Goal: Answer question/provide support: Share knowledge or assist other users

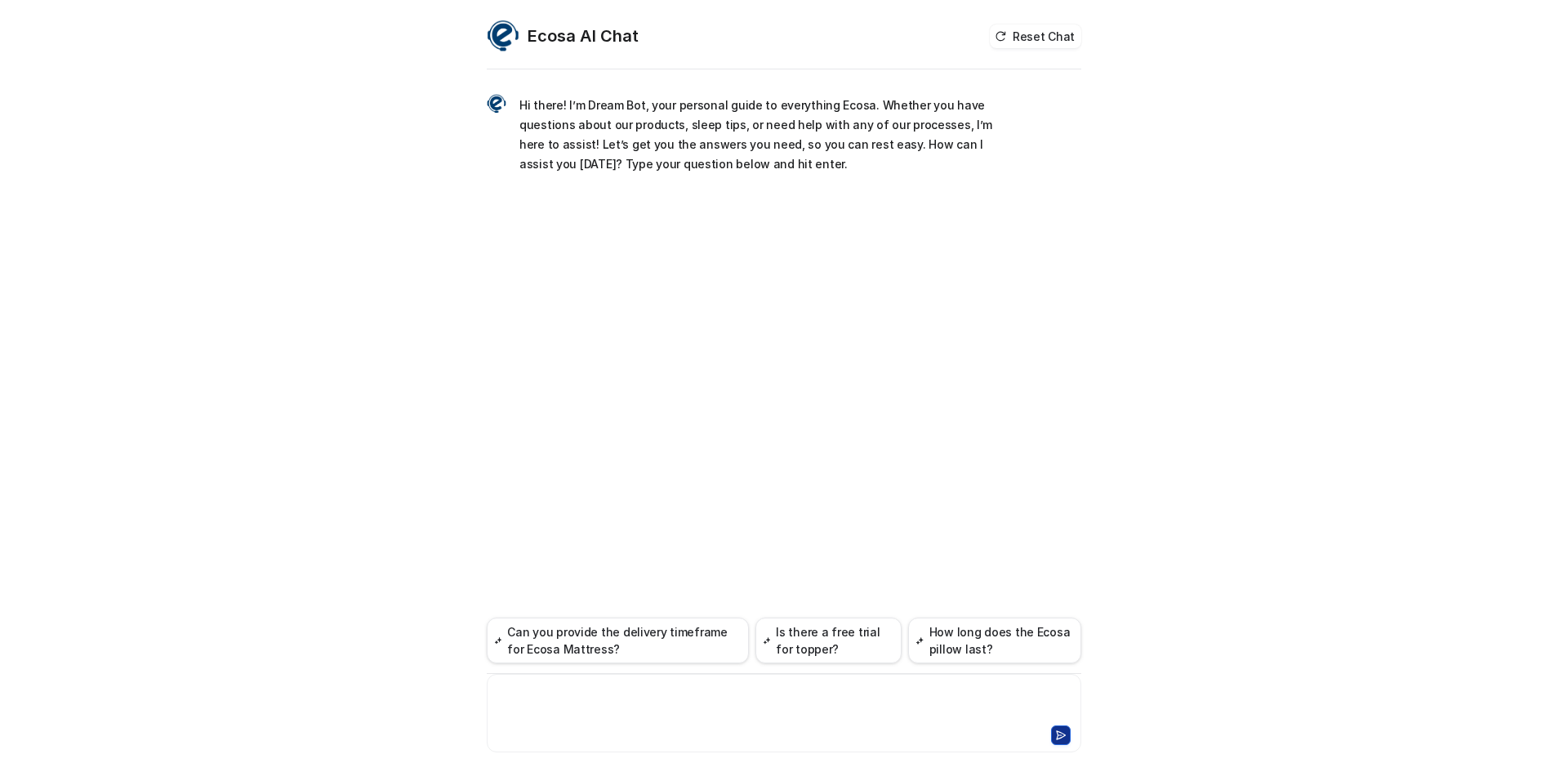
click at [570, 693] on div at bounding box center [784, 703] width 586 height 37
paste div
click at [894, 688] on div "**********" at bounding box center [784, 703] width 586 height 37
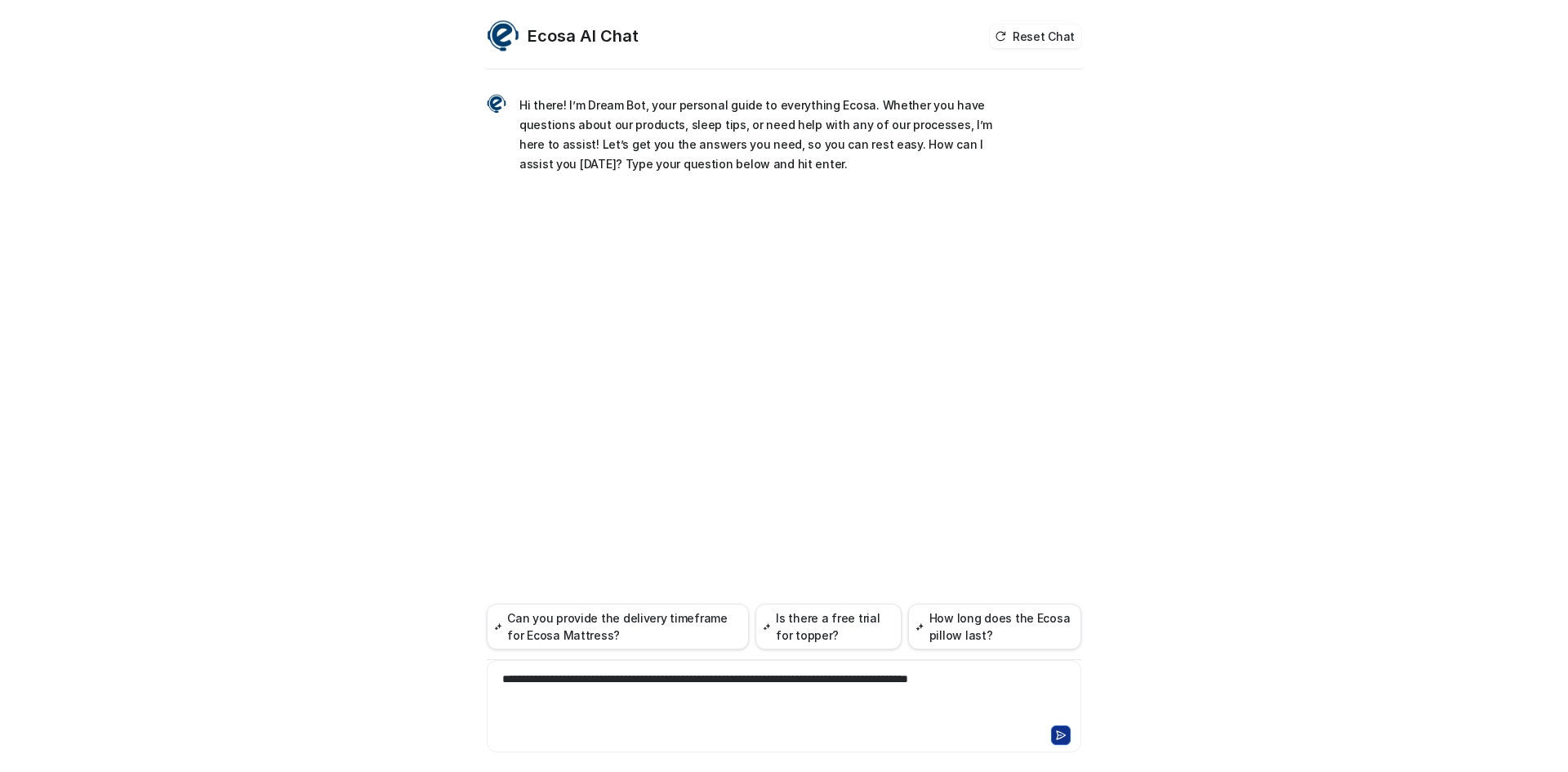
click at [1013, 676] on div "**********" at bounding box center [784, 697] width 586 height 51
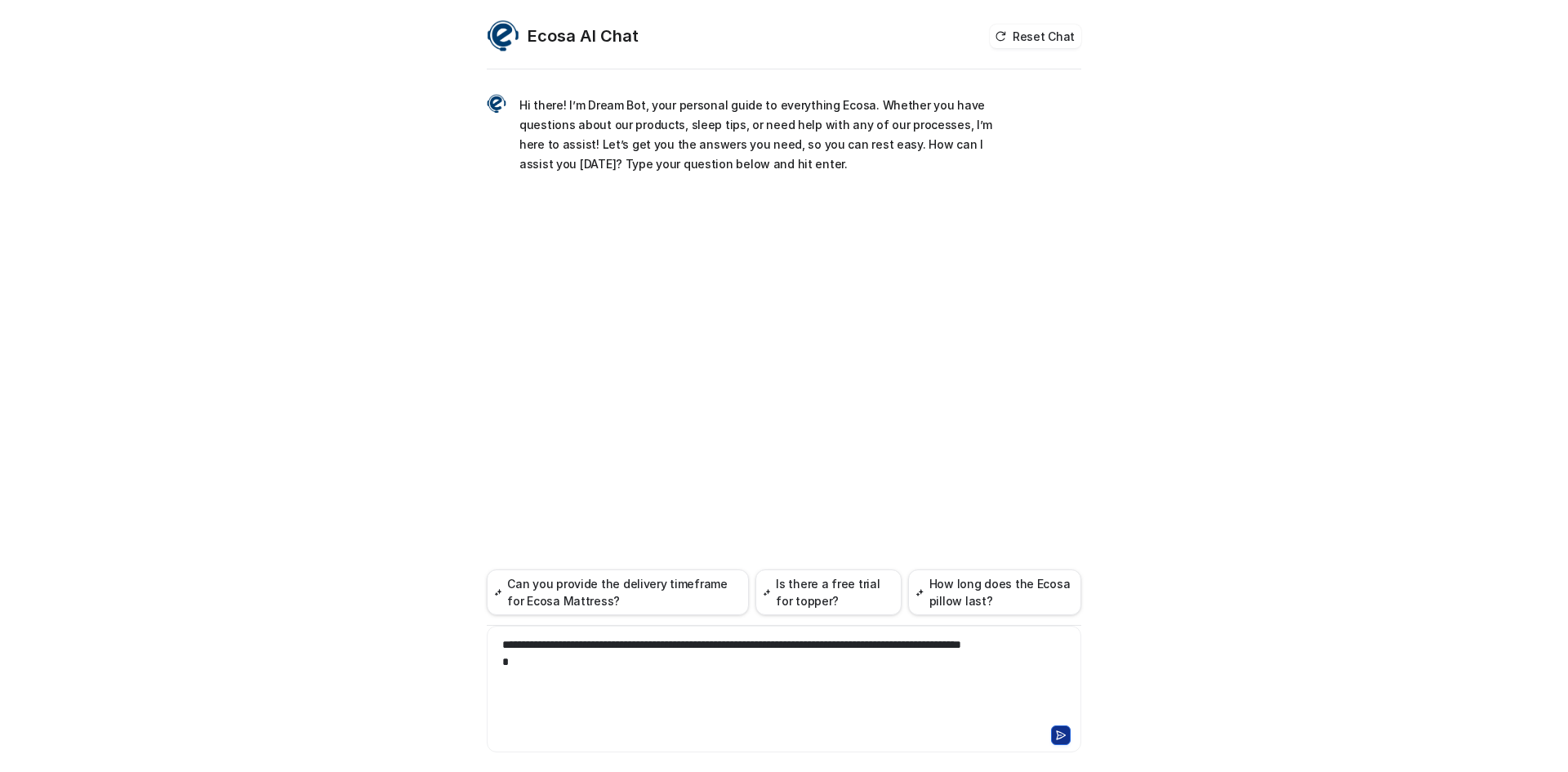
click at [999, 643] on div "**********" at bounding box center [784, 680] width 586 height 86
drag, startPoint x: 1062, startPoint y: 663, endPoint x: 1059, endPoint y: 643, distance: 20.2
click at [1059, 643] on div "**********" at bounding box center [784, 680] width 586 height 86
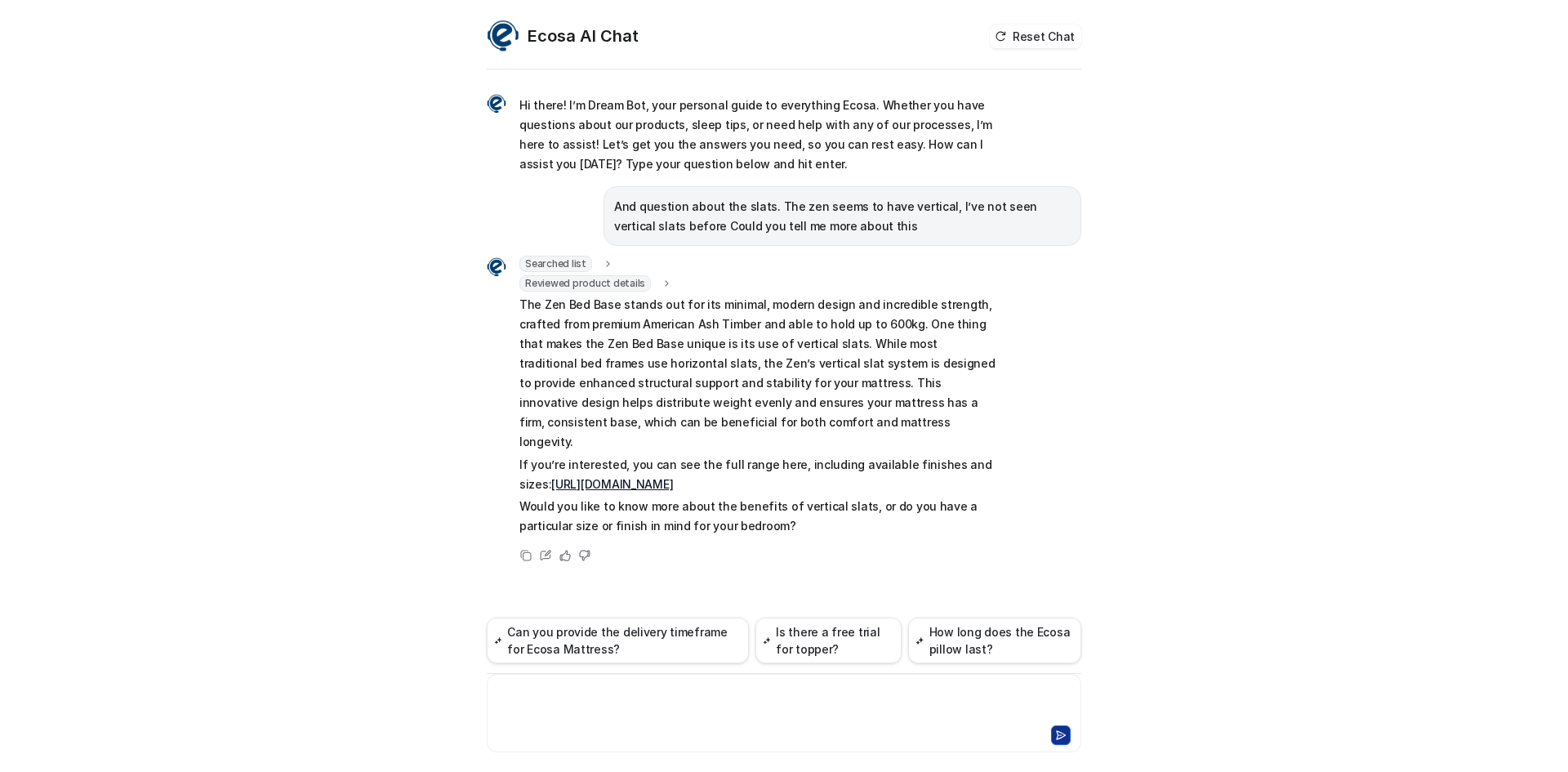
click at [779, 288] on div "Reviewed product details url : "https://www.ecosa.com.au/module/ecosafeeds/Feed…" at bounding box center [758, 283] width 478 height 16
drag, startPoint x: 498, startPoint y: 307, endPoint x: 817, endPoint y: 304, distance: 319.0
click at [817, 304] on div "Searched list url : "https://www.ecosa.com.au/module/ecosafeeds/Feeds?feedid=34…" at bounding box center [741, 398] width 510 height 284
click at [1117, 301] on div "Ecosa AI Chat Reset Chat Hi there! I’m Dream Bot, your personal guide to everyt…" at bounding box center [784, 386] width 1568 height 772
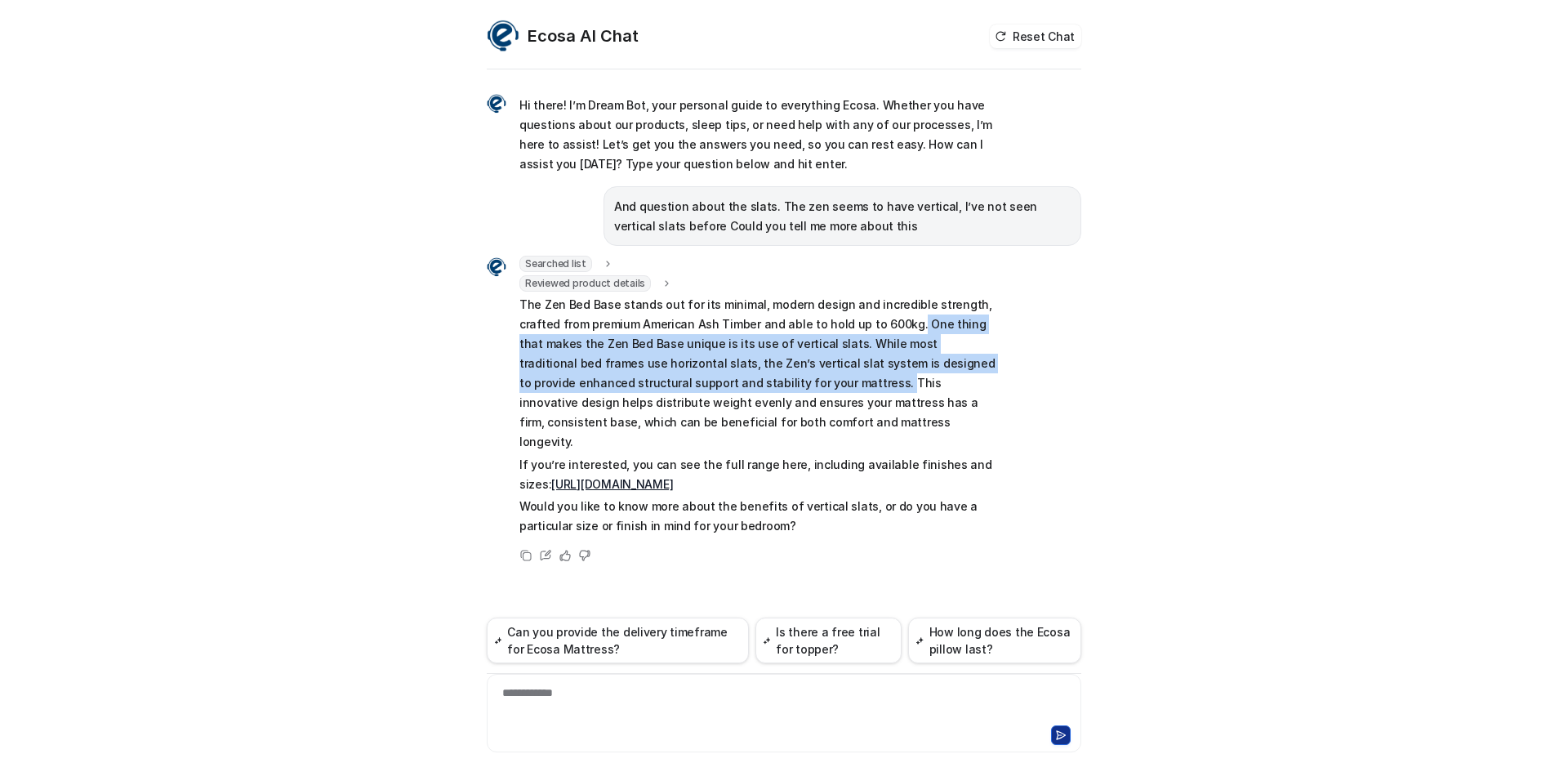
drag, startPoint x: 906, startPoint y: 323, endPoint x: 778, endPoint y: 386, distance: 142.7
click at [778, 386] on p "The Zen Bed Base stands out for its minimal, modern design and incredible stren…" at bounding box center [758, 373] width 478 height 157
copy p "One thing that makes the Zen Bed Base unique is its use of vertical slats. Whil…"
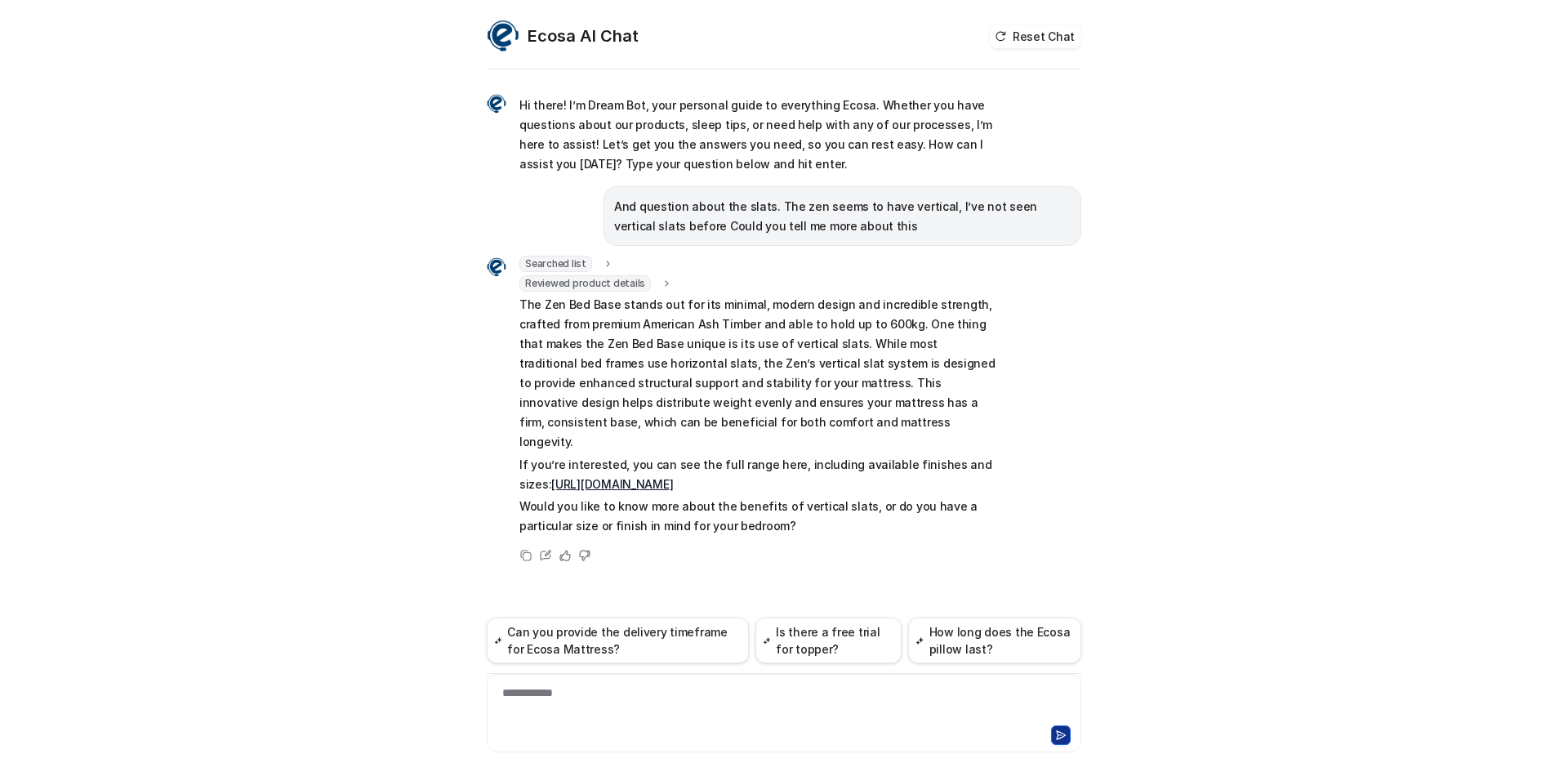
click at [903, 406] on p "The Zen Bed Base stands out for its minimal, modern design and incredible stren…" at bounding box center [758, 373] width 478 height 157
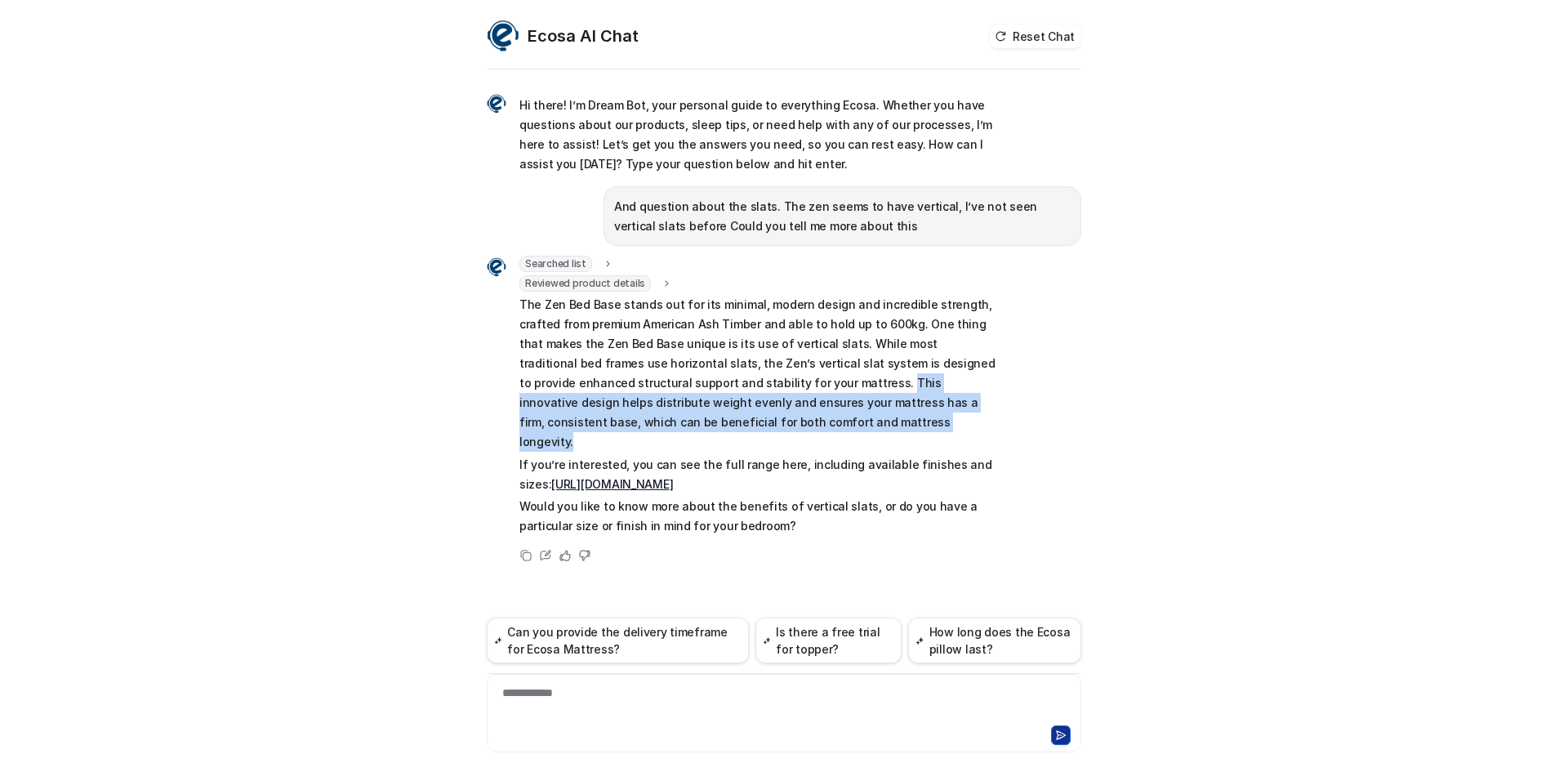
drag, startPoint x: 779, startPoint y: 379, endPoint x: 844, endPoint y: 420, distance: 76.9
click at [844, 420] on p "The Zen Bed Base stands out for its minimal, modern design and incredible stren…" at bounding box center [758, 373] width 478 height 157
copy p "This innovative design helps distribute weight evenly and ensures your mattress…"
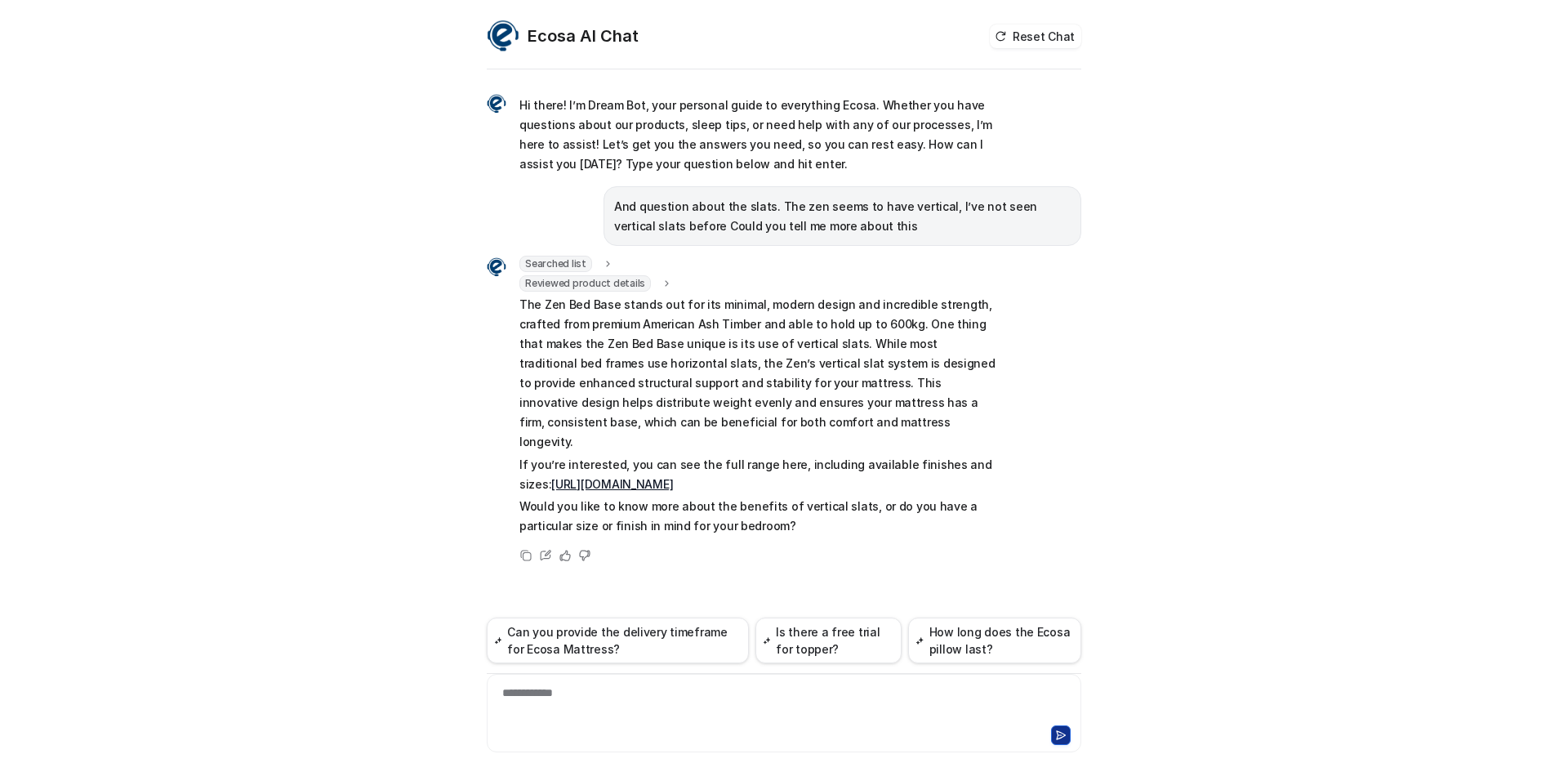
click at [809, 688] on div "**********" at bounding box center [784, 703] width 586 height 37
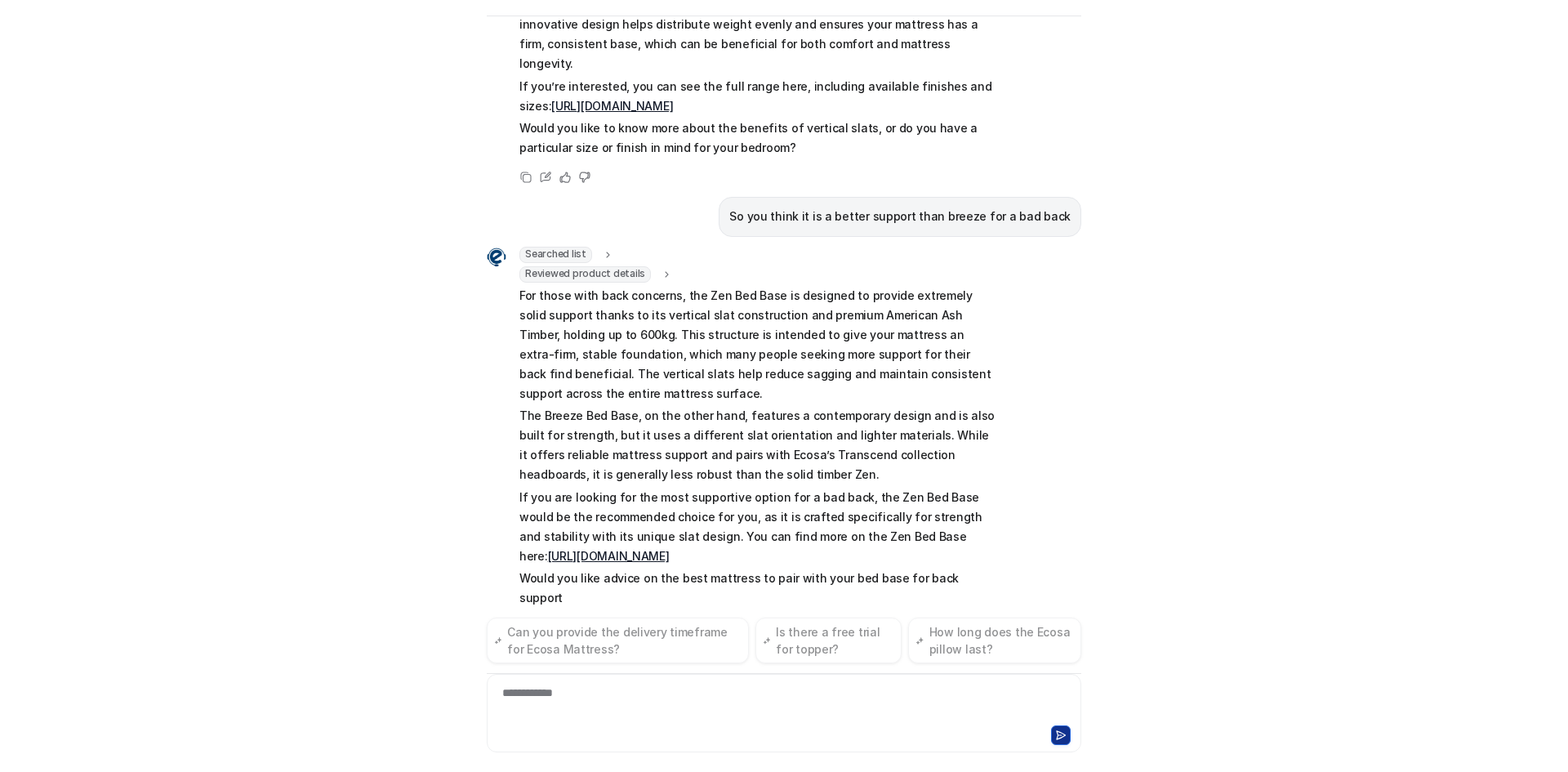
scroll to position [345, 0]
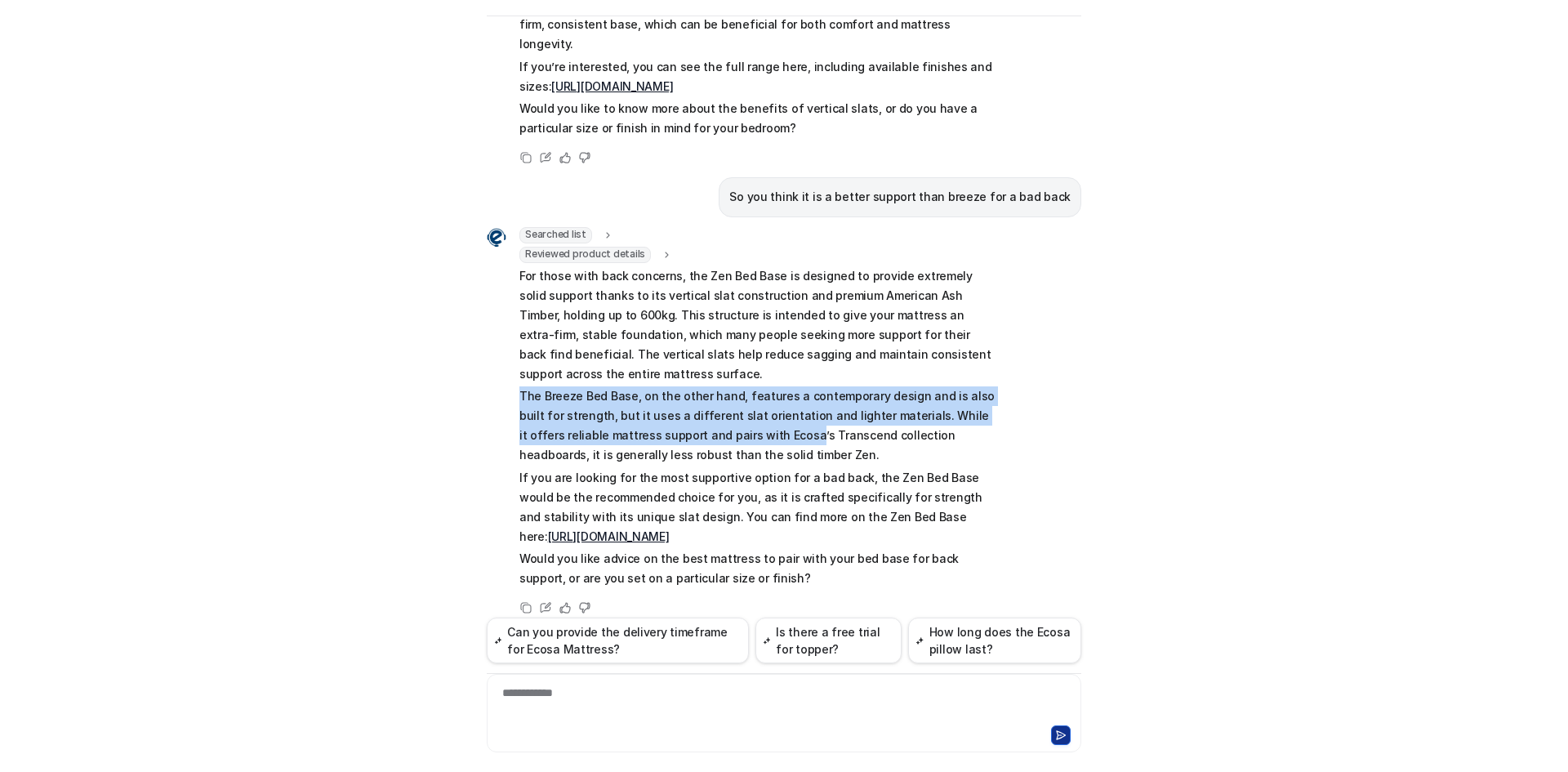
copy p "The Breeze Bed Base, on the other hand, features a contemporary design and is a…"
drag, startPoint x: 507, startPoint y: 378, endPoint x: 753, endPoint y: 417, distance: 249.1
click at [753, 417] on div "Searched list url : "https://www.ecosa.com.au/module/ecosafeeds/Feeds?feedid=34…" at bounding box center [741, 409] width 510 height 365
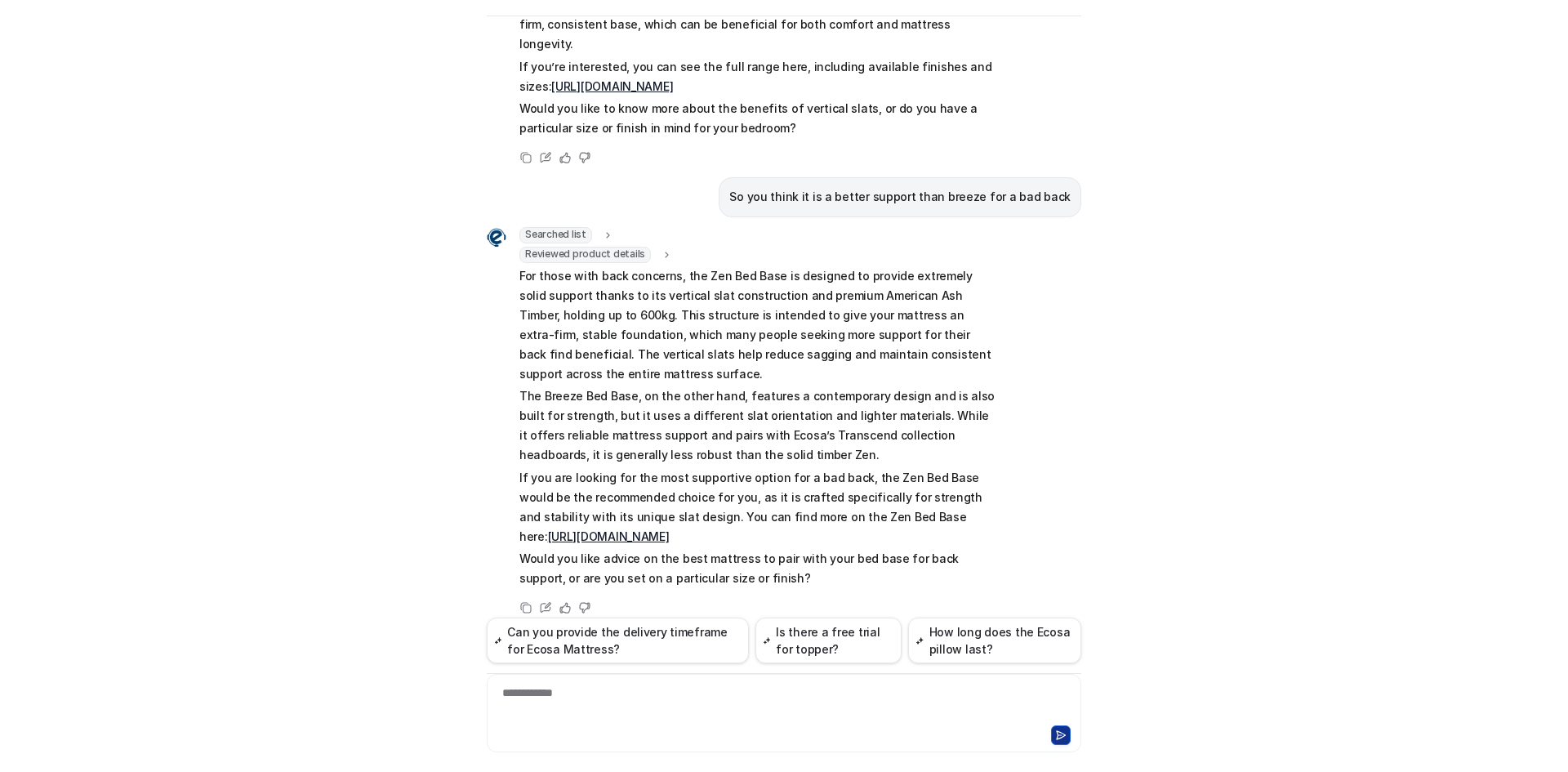
click at [844, 273] on p "For those with back concerns, the Zen Bed Base is designed to provide extremely…" at bounding box center [758, 326] width 478 height 118
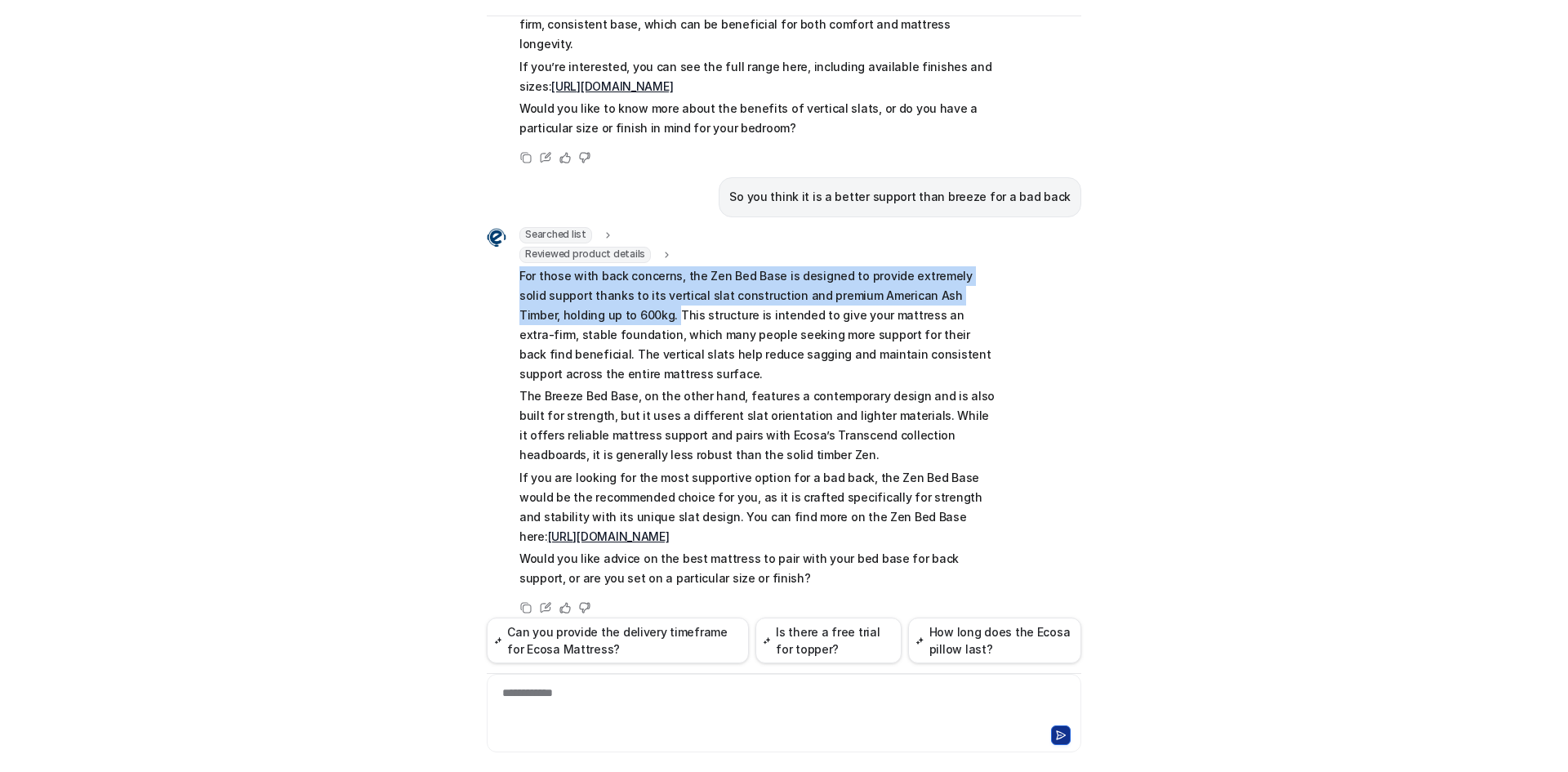
drag, startPoint x: 542, startPoint y: 258, endPoint x: 580, endPoint y: 295, distance: 53.0
click at [580, 295] on div "Searched list url : "https://www.ecosa.com.au/module/ecosafeeds/Feeds?feedid=34…" at bounding box center [741, 409] width 510 height 365
copy p "For those with back concerns, the Zen Bed Base is designed to provide extremely…"
